Goal: Task Accomplishment & Management: Complete application form

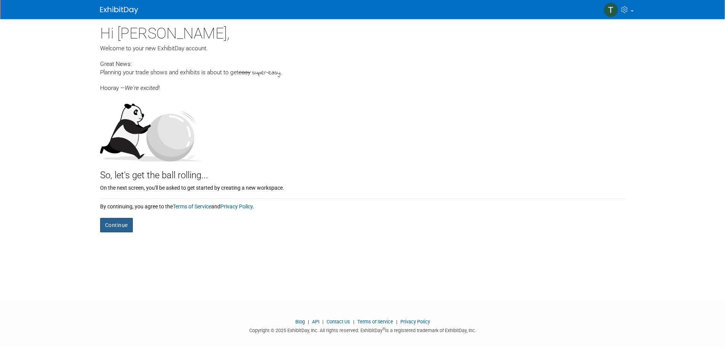
click at [115, 224] on button "Continue" at bounding box center [116, 225] width 33 height 14
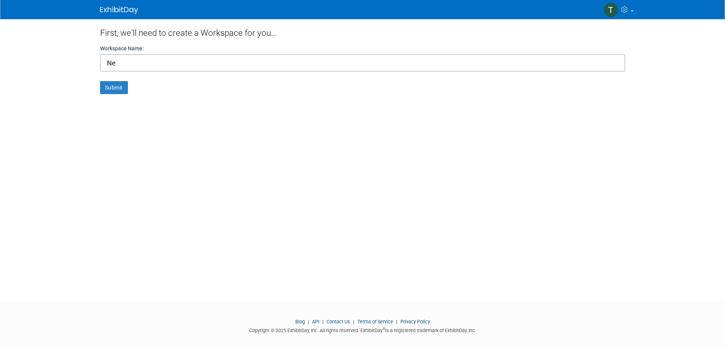
type input "N"
type input "Pet Fest"
click at [115, 87] on button "Submit" at bounding box center [114, 87] width 28 height 13
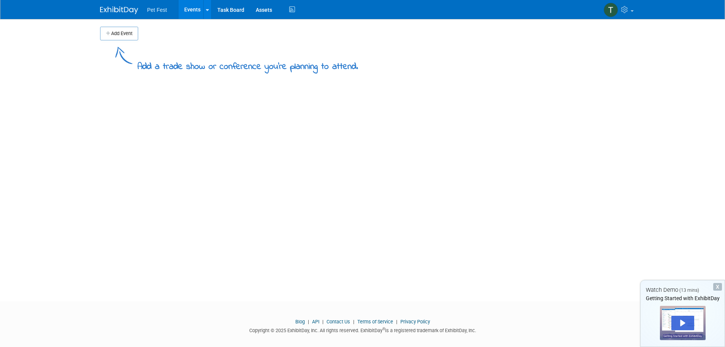
click at [722, 289] on div "X" at bounding box center [718, 287] width 9 height 8
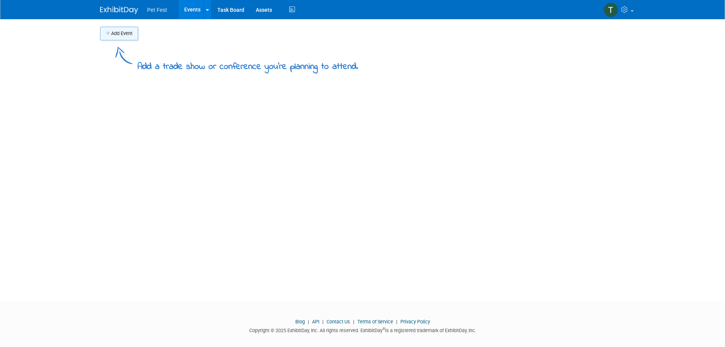
click at [115, 34] on button "Add Event" at bounding box center [119, 34] width 38 height 14
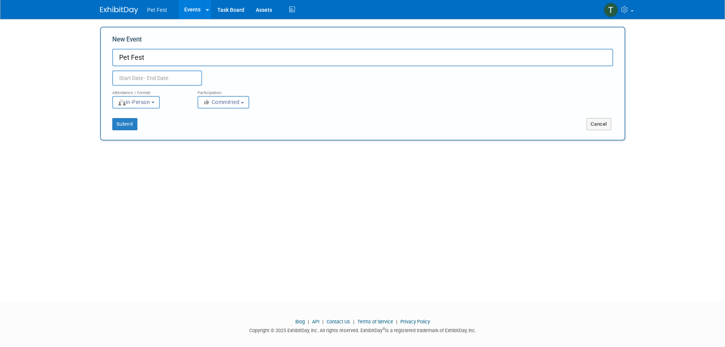
type input "Pet Fest"
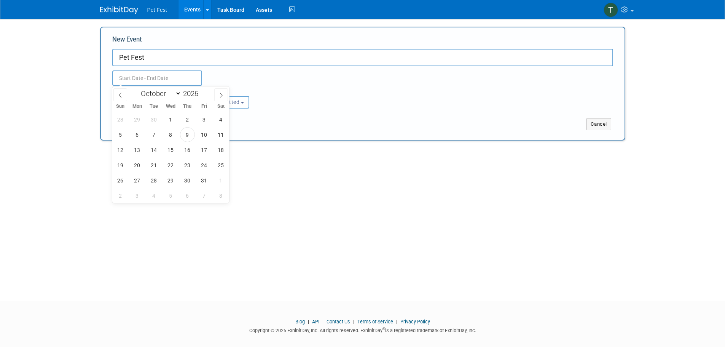
click at [176, 78] on input "text" at bounding box center [157, 77] width 90 height 15
click at [220, 153] on span "18" at bounding box center [221, 149] width 15 height 15
type input "[DATE] to [DATE]"
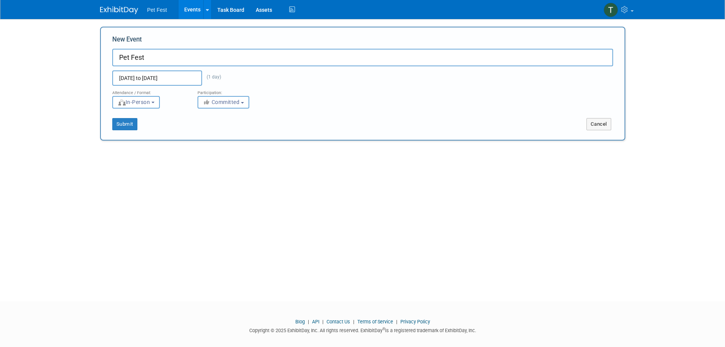
click at [276, 188] on div "Add Event Add a trade show or conference you're planning to attend. New Event P…" at bounding box center [362, 153] width 537 height 268
click at [150, 104] on span "In-Person" at bounding box center [134, 102] width 33 height 6
click at [225, 103] on span "Committed" at bounding box center [221, 102] width 37 height 6
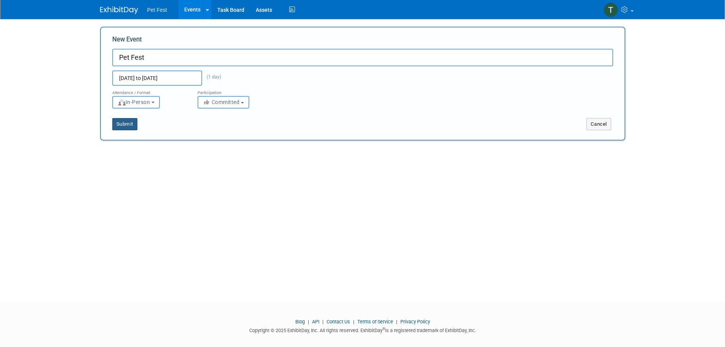
click at [134, 121] on button "Submit" at bounding box center [124, 124] width 25 height 12
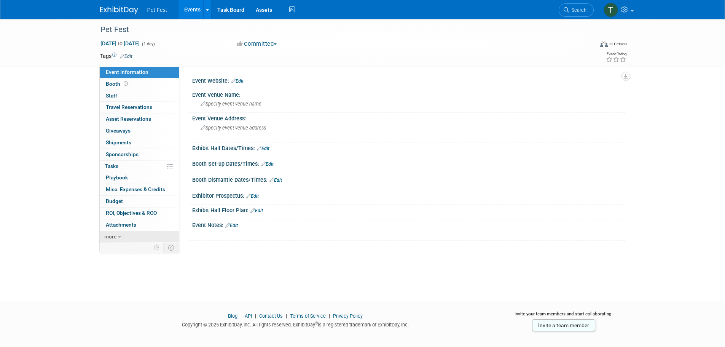
click at [112, 235] on span "more" at bounding box center [110, 236] width 12 height 6
